Goal: Task Accomplishment & Management: Complete application form

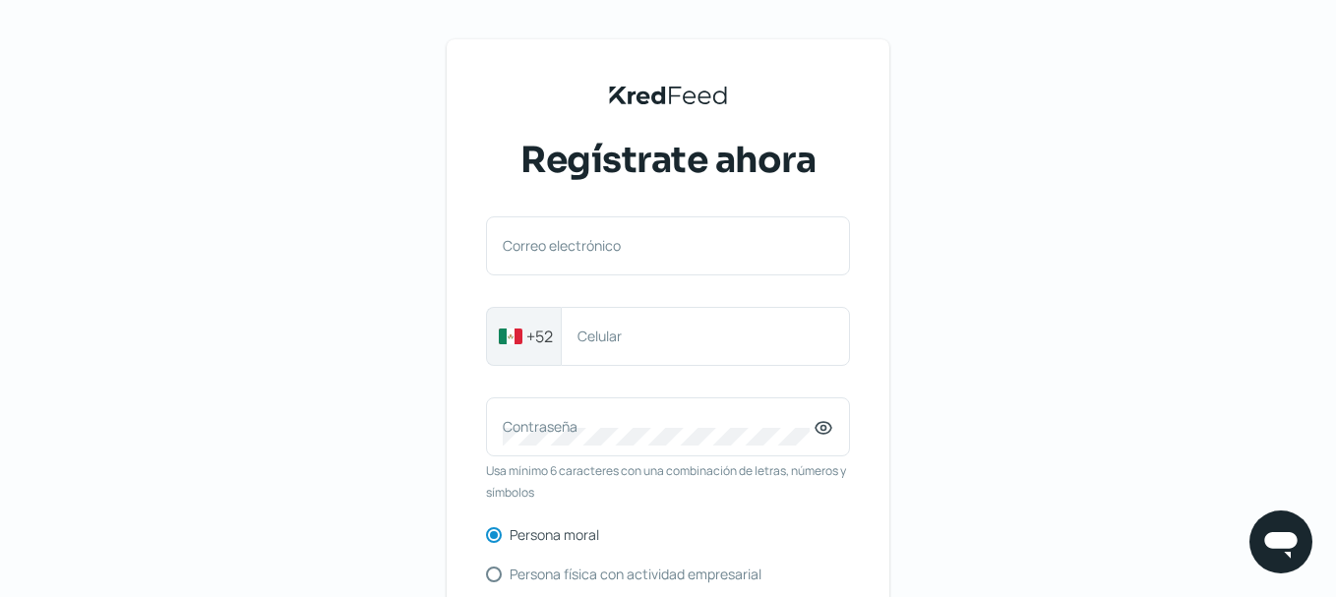
click at [567, 253] on label "Correo electrónico" at bounding box center [658, 245] width 311 height 19
click at [567, 253] on input "Correo electrónico" at bounding box center [668, 256] width 331 height 18
paste input "[EMAIL_ADDRESS][DOMAIN_NAME]"
type input "[EMAIL_ADDRESS][DOMAIN_NAME]"
click at [565, 253] on input "[EMAIL_ADDRESS][DOMAIN_NAME]" at bounding box center [668, 256] width 331 height 18
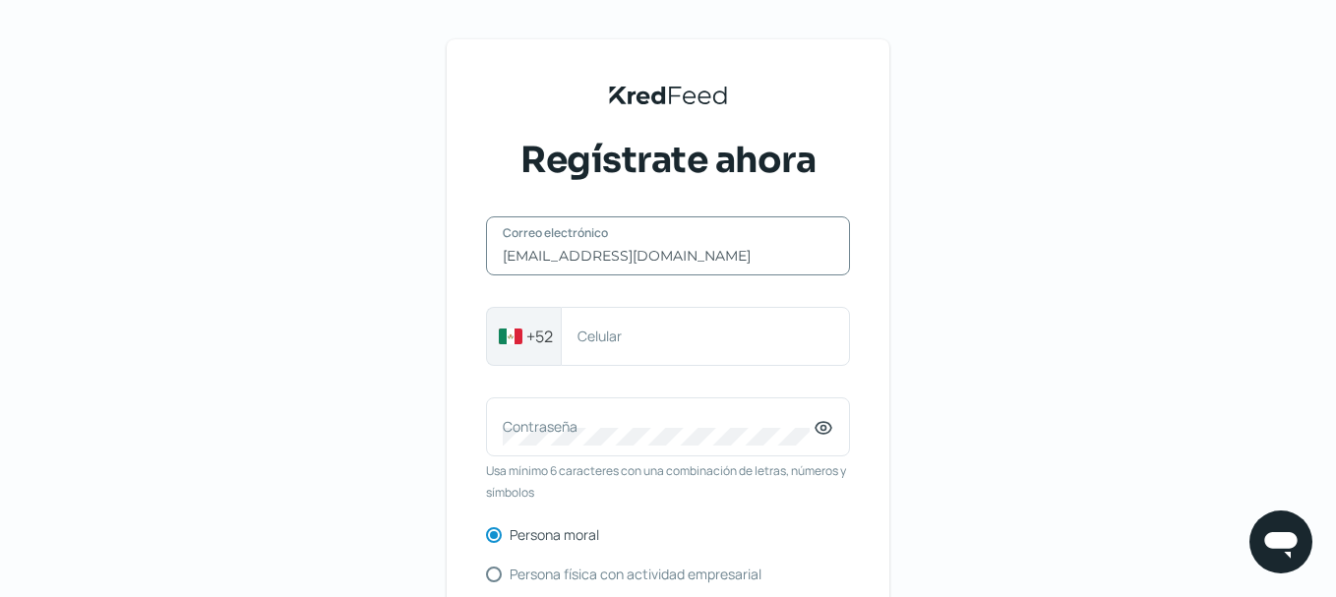
click at [565, 253] on input "[EMAIL_ADDRESS][DOMAIN_NAME]" at bounding box center [668, 256] width 331 height 18
click at [586, 244] on div "Correo electrónico" at bounding box center [668, 245] width 364 height 59
paste input "[EMAIL_ADDRESS][DOMAIN_NAME]"
type input "[EMAIL_ADDRESS][DOMAIN_NAME]"
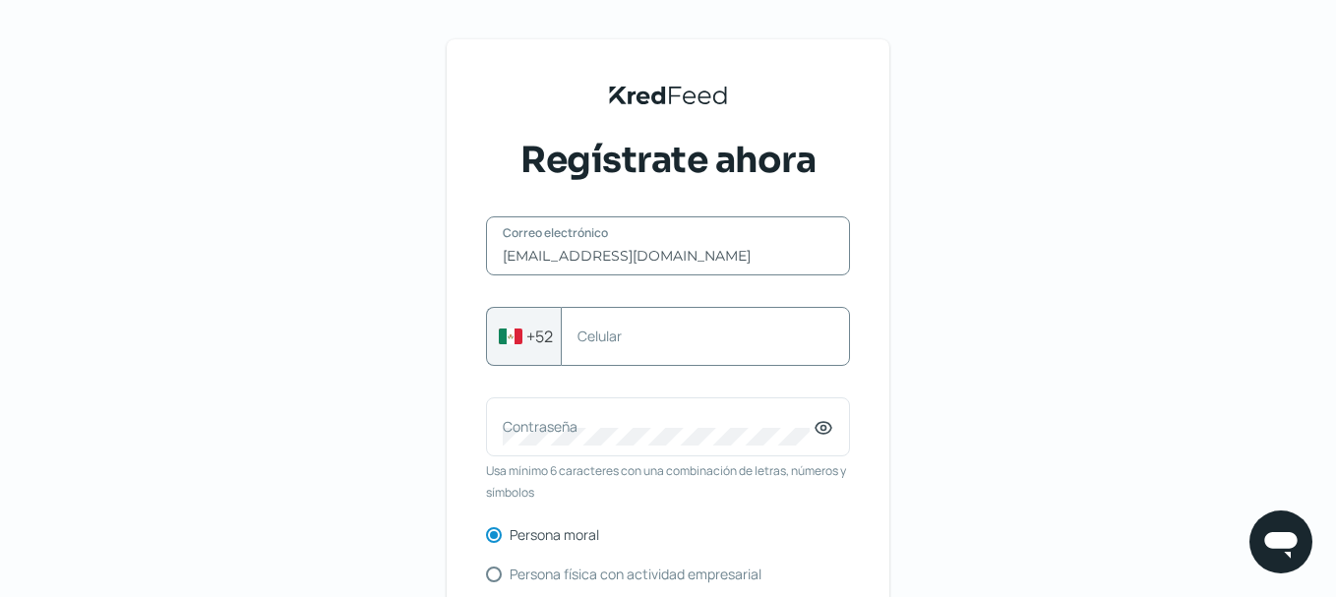
click at [616, 348] on div "Celular" at bounding box center [705, 336] width 289 height 59
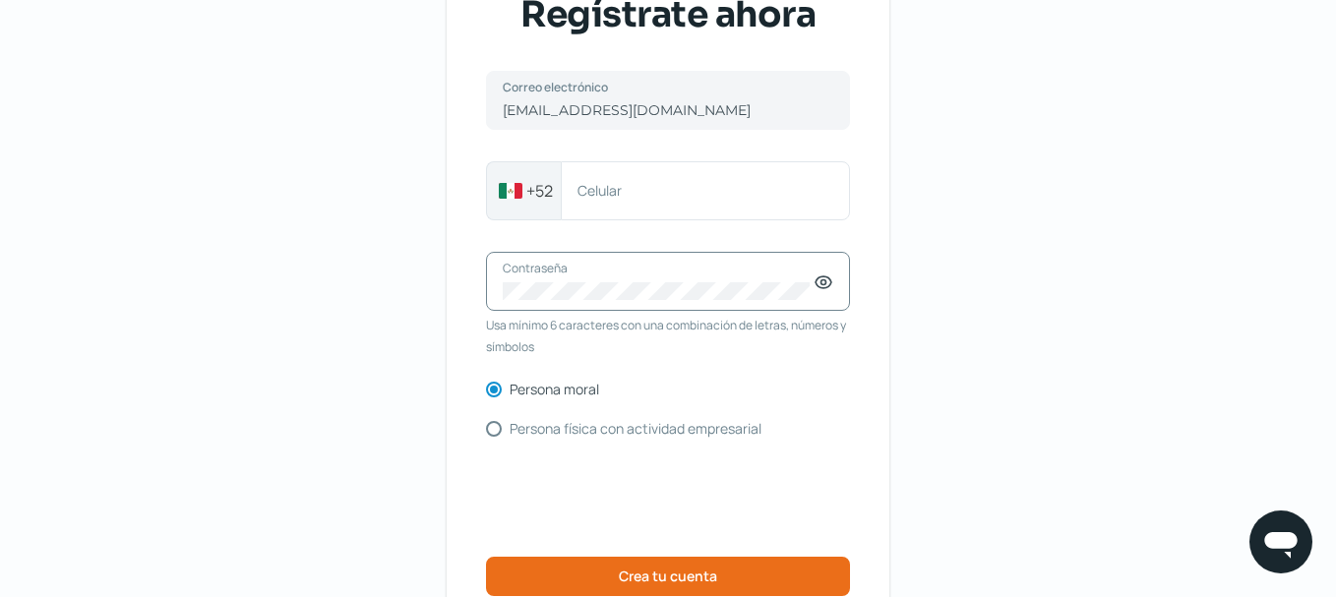
scroll to position [295, 0]
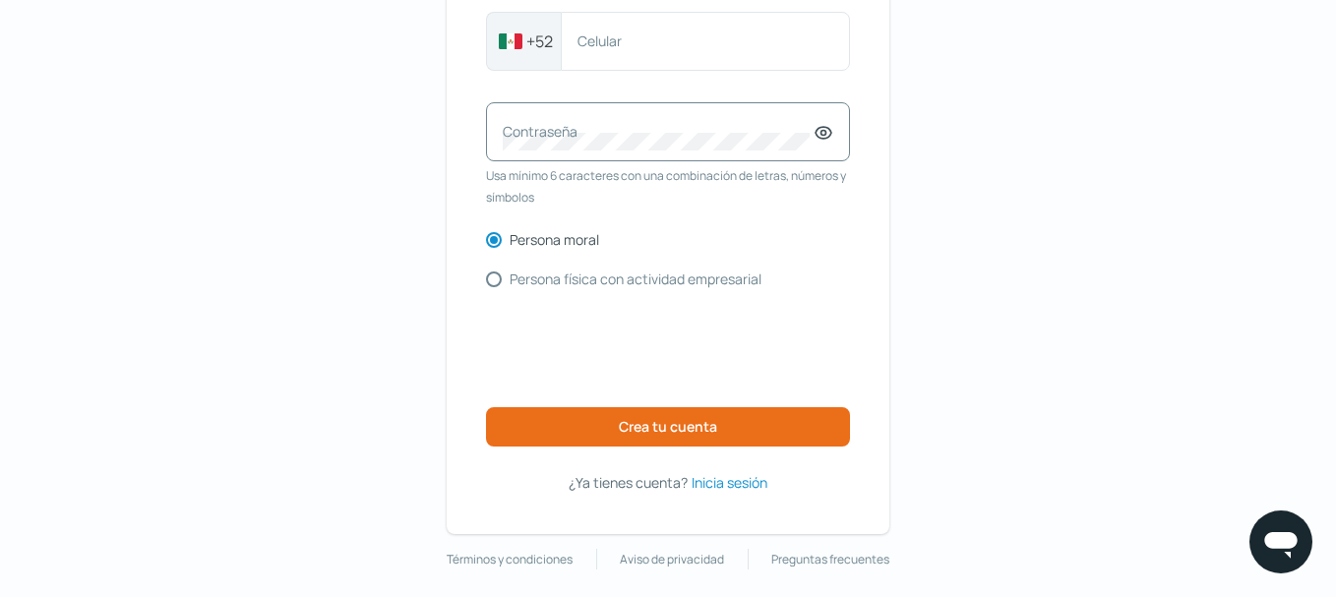
click at [543, 153] on div "Contraseña" at bounding box center [668, 131] width 364 height 59
click at [633, 69] on div "Celular" at bounding box center [705, 41] width 289 height 59
paste input "5530442873"
type input "5530442873"
click at [595, 136] on label "Contraseña" at bounding box center [658, 131] width 311 height 19
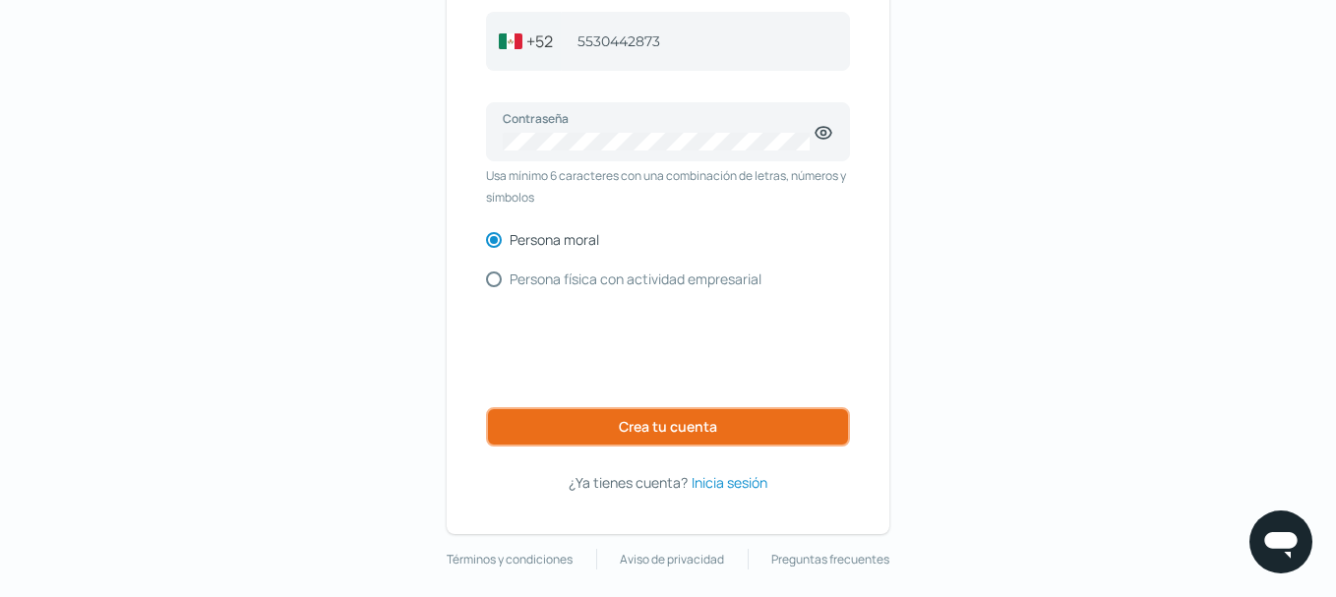
click at [595, 420] on button "Crea tu cuenta" at bounding box center [668, 426] width 364 height 39
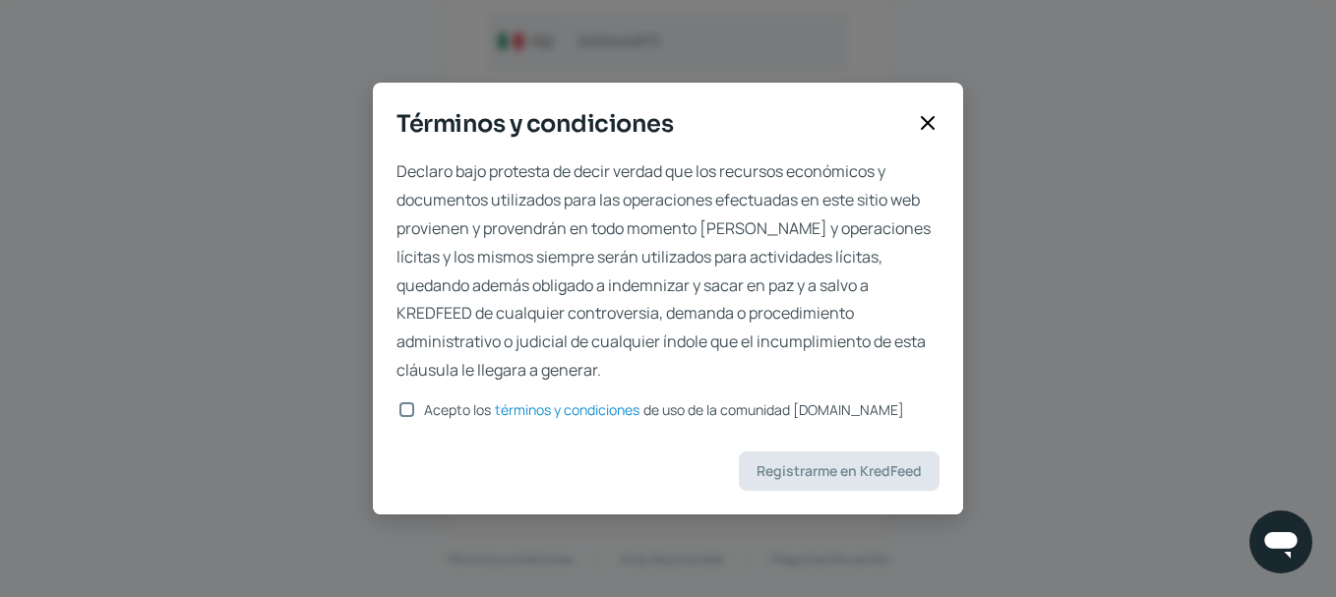
click at [413, 410] on input "Acepto los términos y condiciones de uso de la comunidad [DOMAIN_NAME]" at bounding box center [406, 409] width 15 height 15
checkbox input "true"
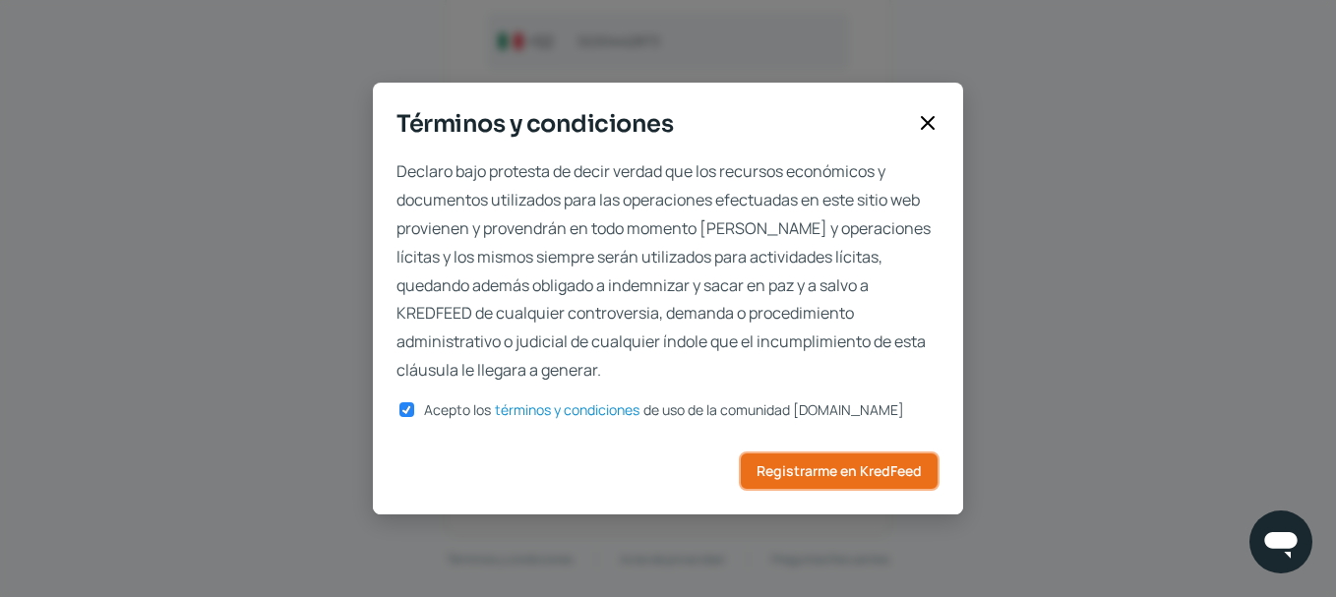
drag, startPoint x: 889, startPoint y: 486, endPoint x: 863, endPoint y: 478, distance: 27.7
click at [890, 486] on button "Registrarme en KredFeed" at bounding box center [839, 471] width 201 height 39
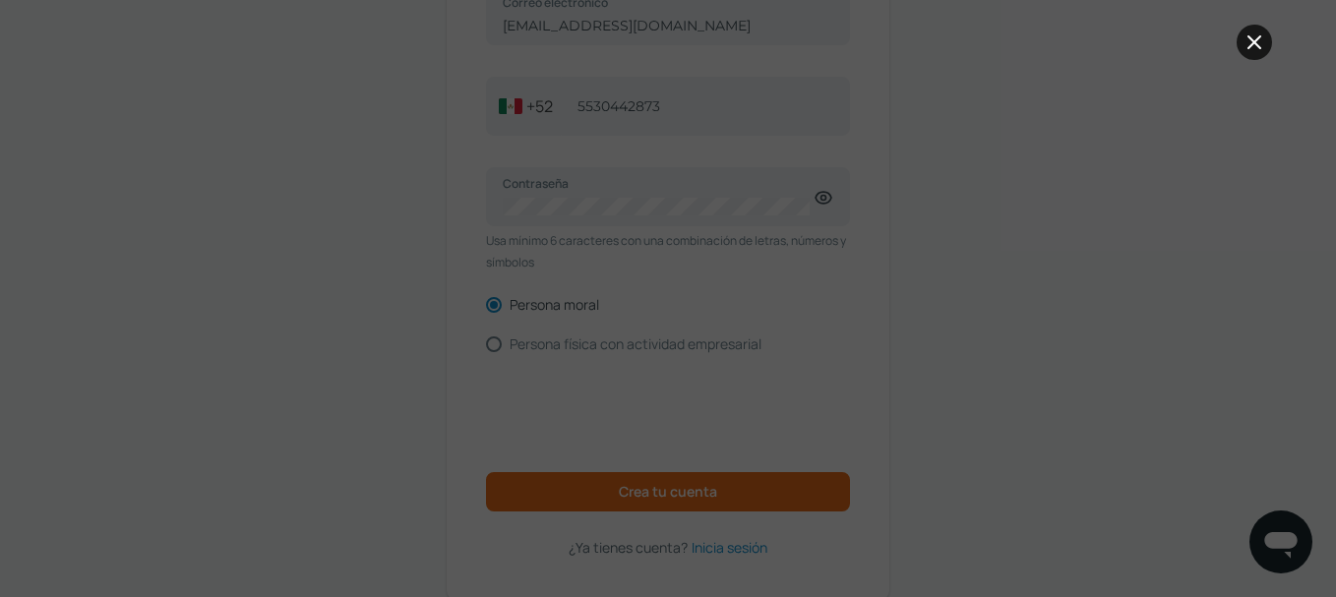
click at [1260, 32] on icon at bounding box center [1254, 42] width 24 height 24
